Goal: Share content

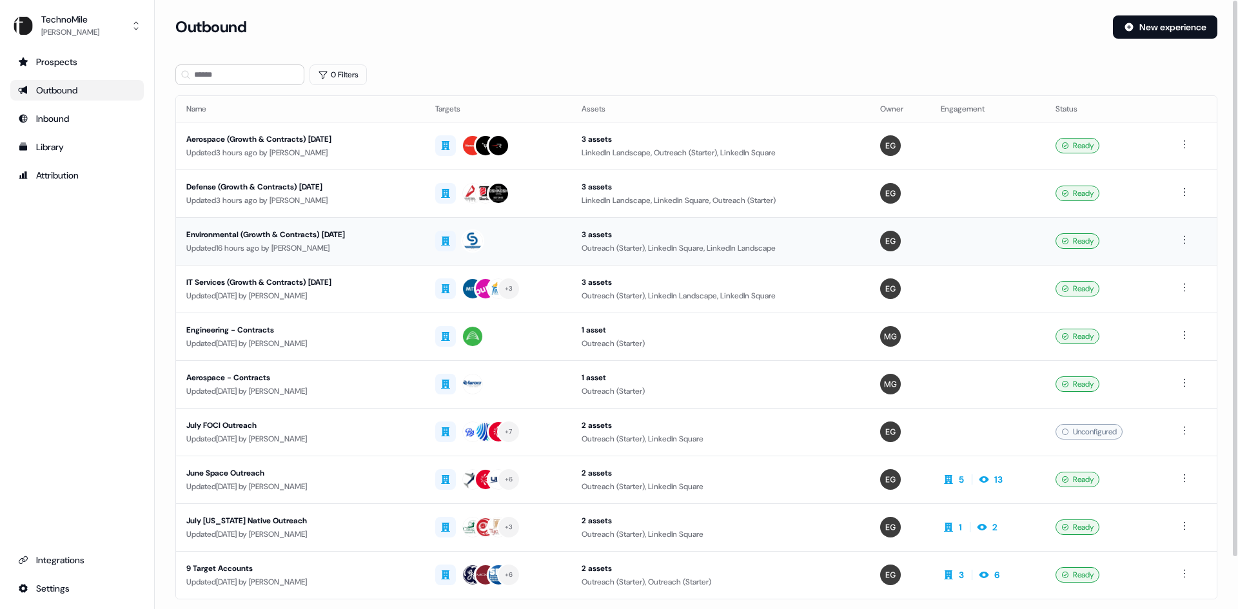
click at [360, 231] on div "Environmental (Growth & Contracts) [DATE]" at bounding box center [300, 234] width 228 height 13
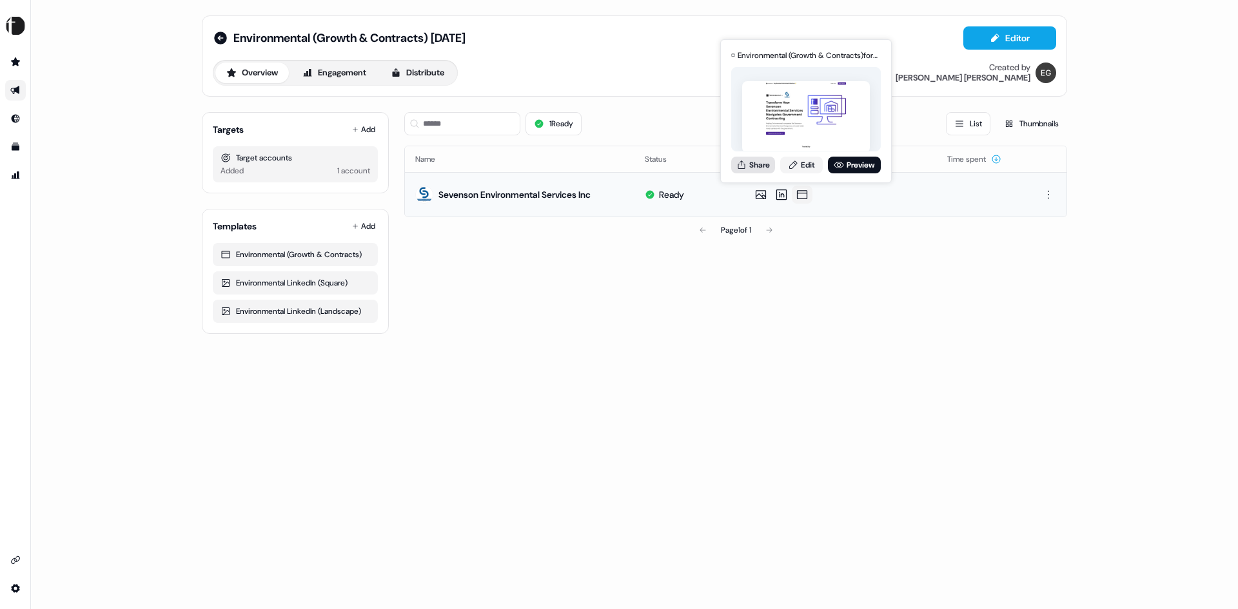
click at [764, 163] on button "Share" at bounding box center [753, 165] width 44 height 17
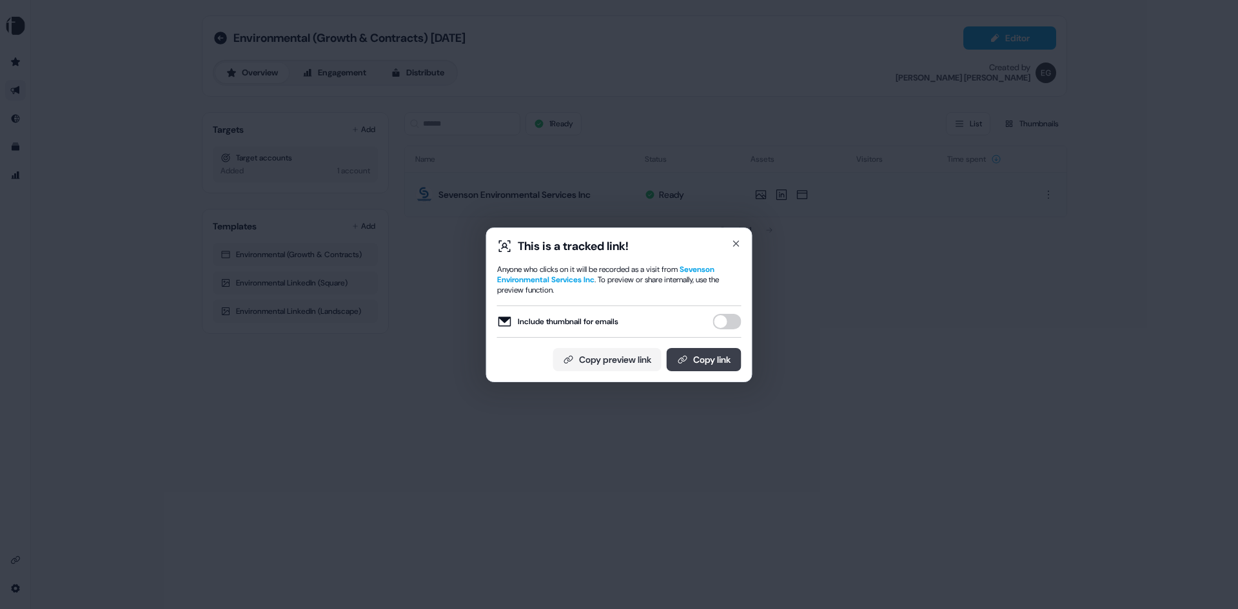
click at [705, 360] on button "Copy link" at bounding box center [704, 359] width 75 height 23
click at [737, 241] on icon "button" at bounding box center [736, 244] width 10 height 10
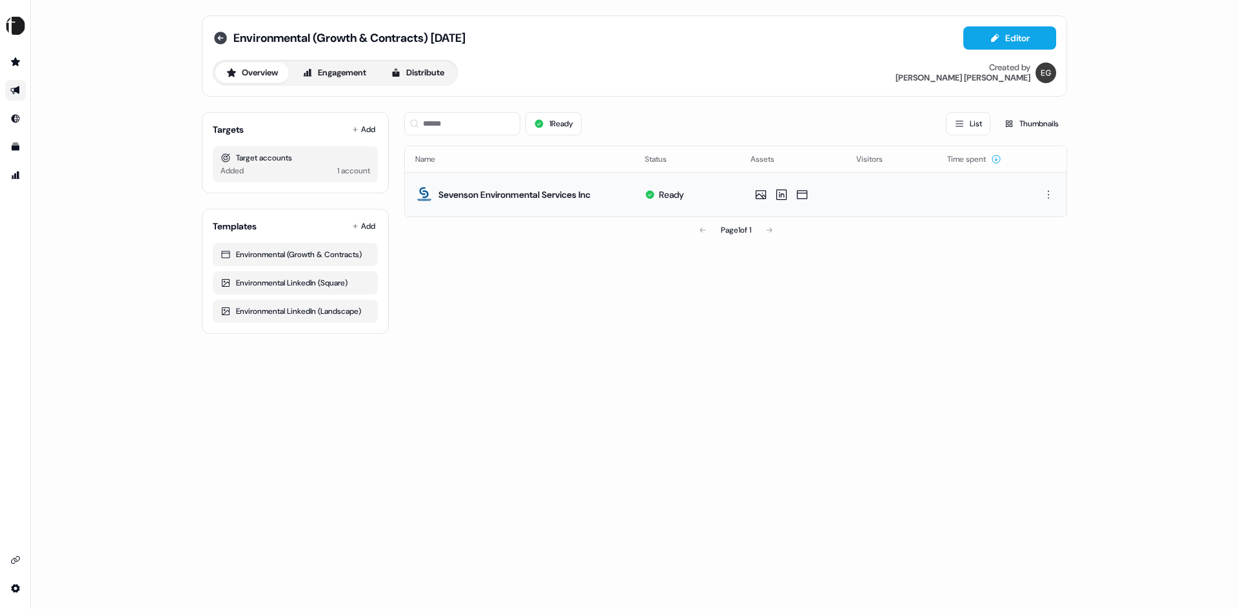
click at [216, 35] on icon at bounding box center [220, 38] width 13 height 13
